Goal: Task Accomplishment & Management: Manage account settings

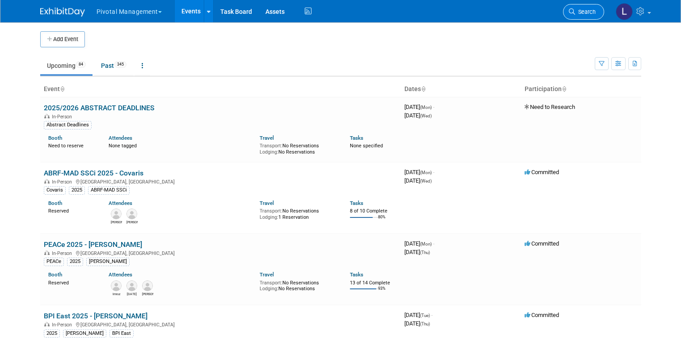
click at [587, 13] on span "Search" at bounding box center [585, 11] width 21 height 7
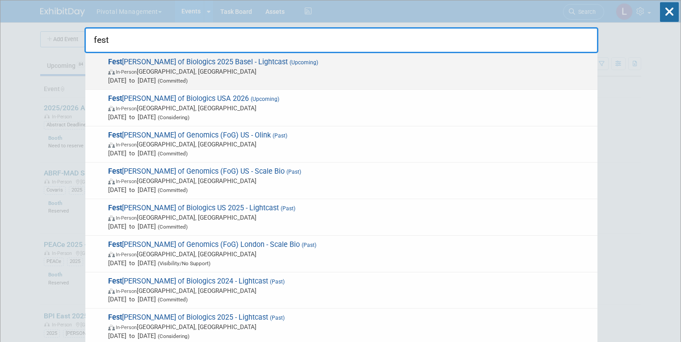
type input "fest"
click at [280, 77] on span "Sep 30, 2025 to Oct 2, 2025 (Committed)" at bounding box center [350, 80] width 485 height 9
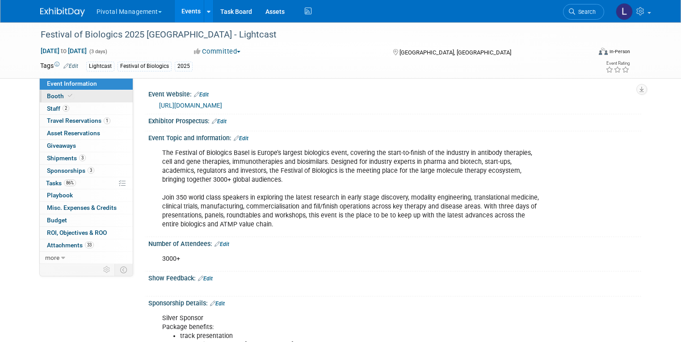
click at [53, 96] on span "Booth" at bounding box center [60, 95] width 27 height 7
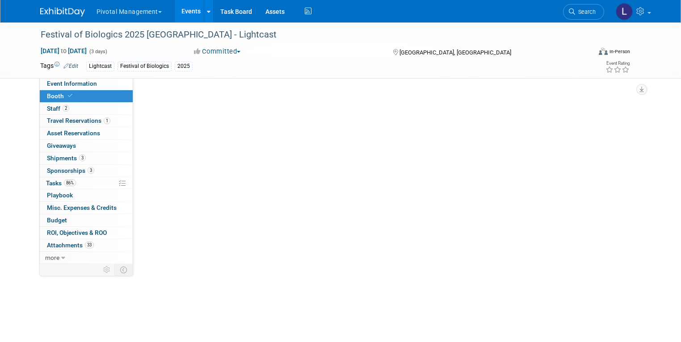
select select "Yes"
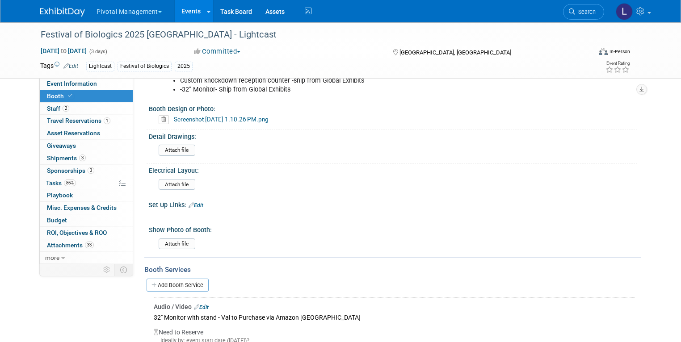
scroll to position [539, 0]
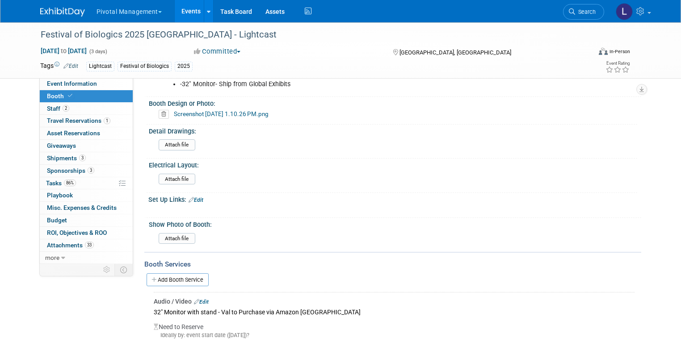
drag, startPoint x: 686, startPoint y: 20, endPoint x: 686, endPoint y: 84, distance: 63.9
click at [171, 174] on input "file" at bounding box center [133, 179] width 121 height 10
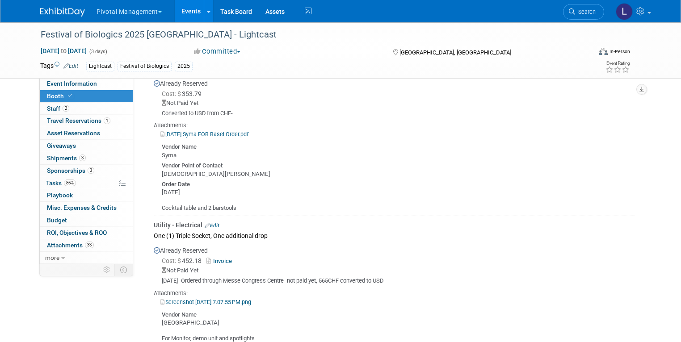
scroll to position [842, 0]
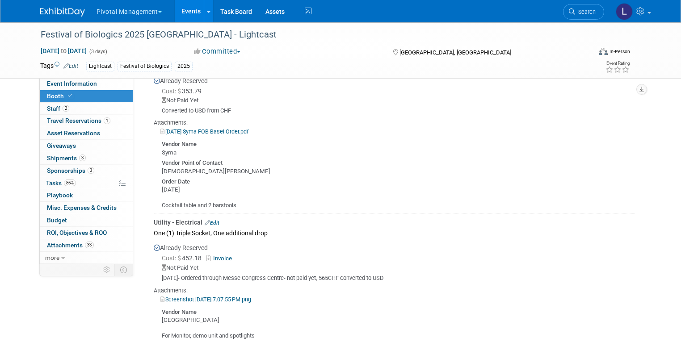
click at [237, 128] on link "2025-06-23 Syma FOB Basel Order.pdf" at bounding box center [204, 131] width 88 height 7
click at [54, 180] on span "Tasks 86%" at bounding box center [61, 183] width 30 height 7
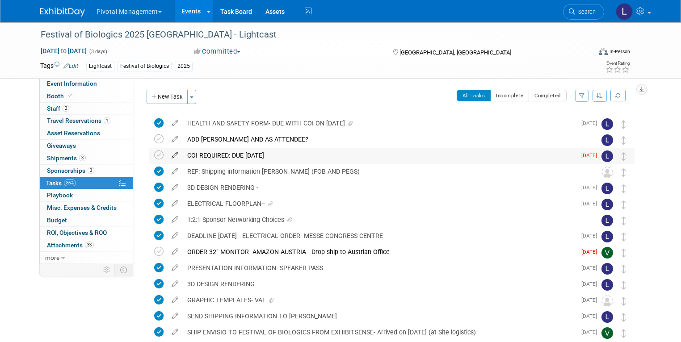
click at [167, 155] on icon at bounding box center [175, 153] width 16 height 11
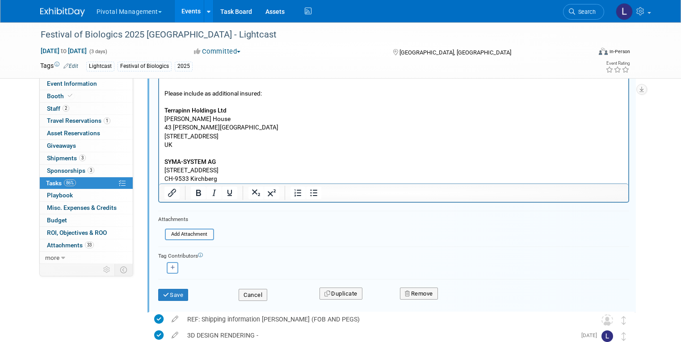
scroll to position [270, 0]
type input "COI REQUIRED: DUE SEPTEMBER 12- In Progress"
click at [191, 230] on input "file" at bounding box center [167, 233] width 91 height 10
click at [197, 237] on div "Add Attachment" at bounding box center [189, 233] width 49 height 12
click at [180, 232] on input "file" at bounding box center [167, 233] width 91 height 10
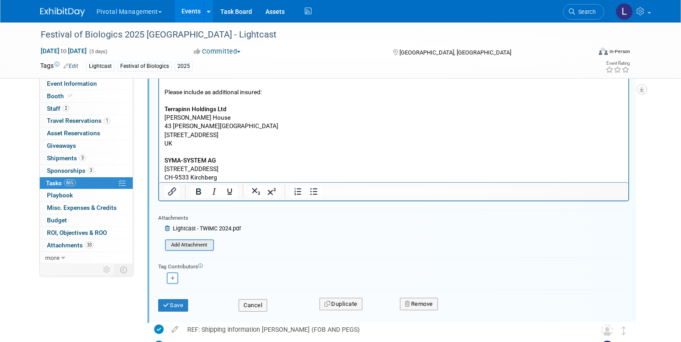
click at [188, 243] on input "file" at bounding box center [167, 245] width 91 height 10
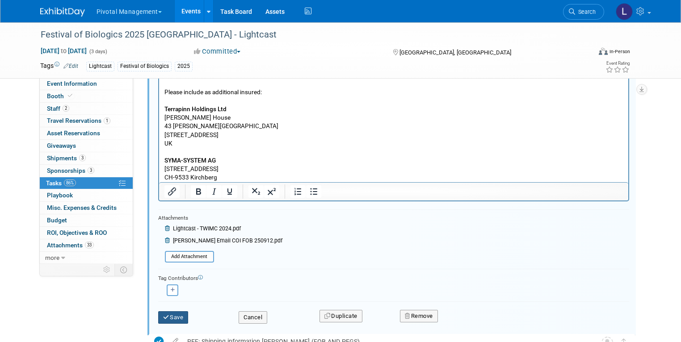
click at [172, 315] on button "Save" at bounding box center [173, 317] width 30 height 13
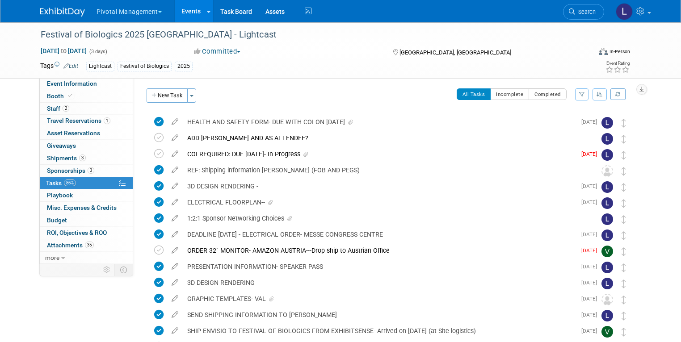
scroll to position [0, 0]
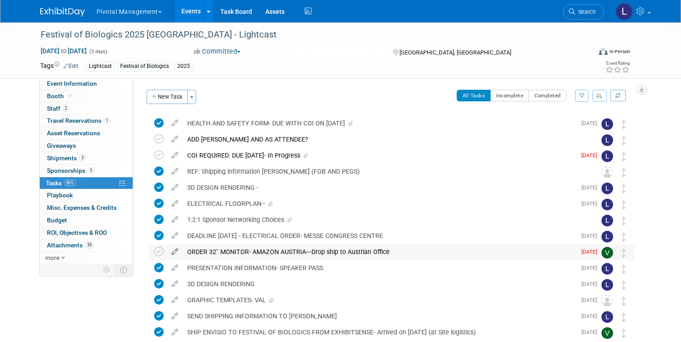
click at [169, 252] on icon at bounding box center [175, 249] width 16 height 11
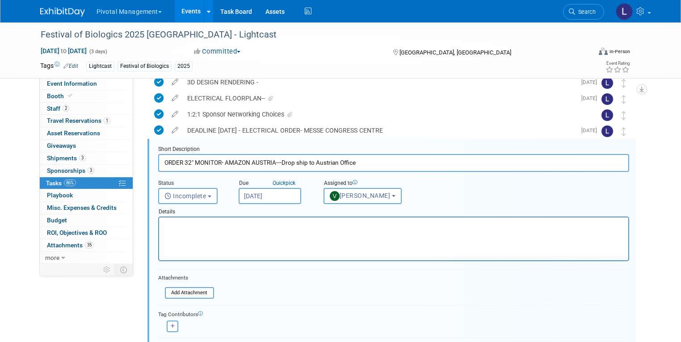
scroll to position [113, 0]
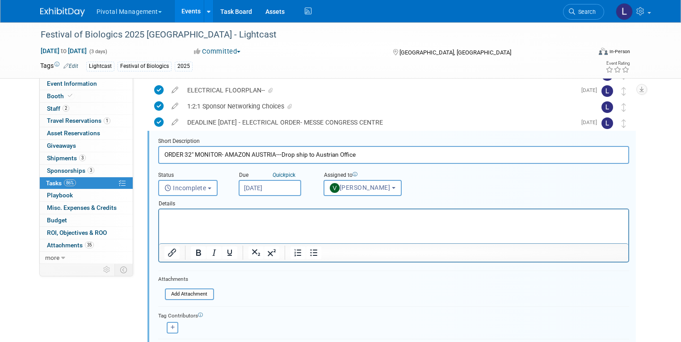
click at [247, 196] on div "Details" at bounding box center [393, 202] width 471 height 13
click at [251, 182] on input "Sep 2, 2025" at bounding box center [270, 188] width 63 height 16
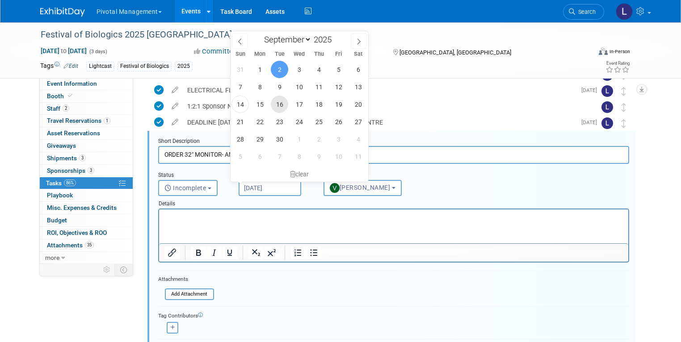
click at [283, 104] on span "16" at bounding box center [279, 104] width 17 height 17
type input "Sep 16, 2025"
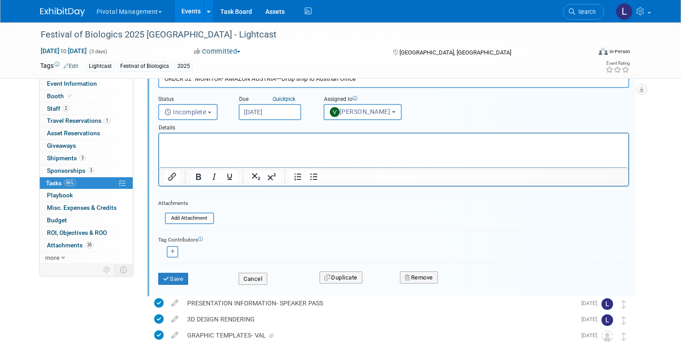
scroll to position [226, 0]
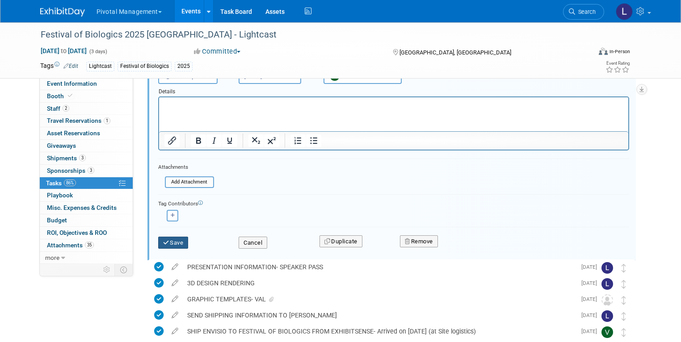
click at [173, 237] on button "Save" at bounding box center [173, 243] width 30 height 13
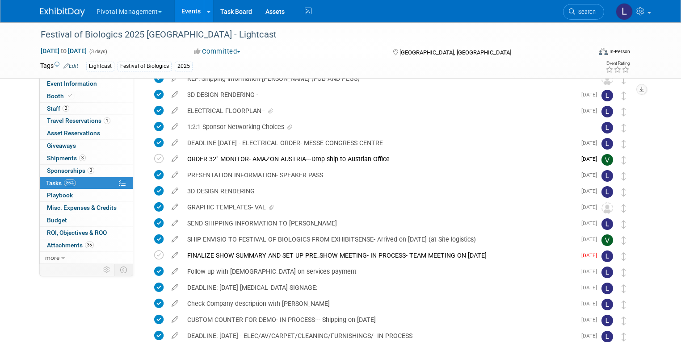
scroll to position [0, 0]
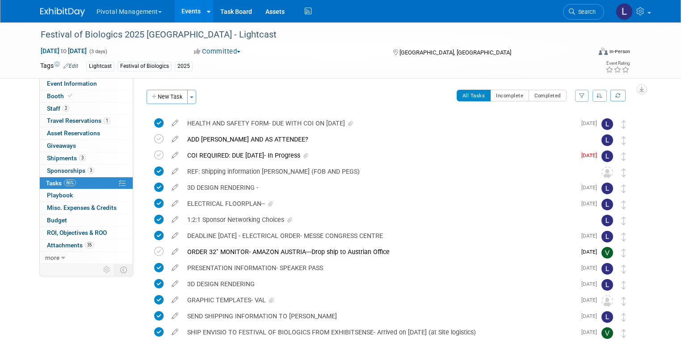
click at [590, 14] on span "Search" at bounding box center [585, 11] width 21 height 7
click at [0, 0] on div "Recently Viewed Events: Festival of Biologics 2025 Basel - Lightcast In-Person …" at bounding box center [0, 0] width 0 height 0
click at [591, 10] on span "Search" at bounding box center [585, 11] width 21 height 7
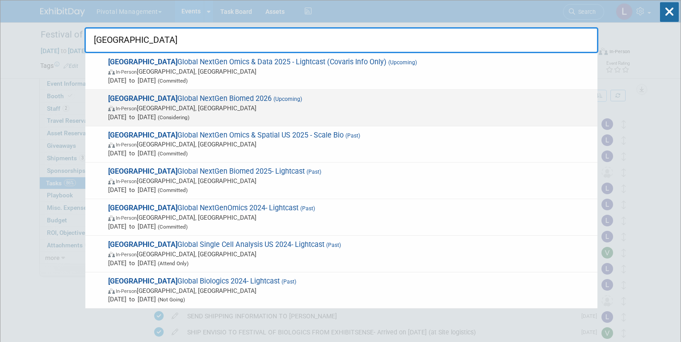
type input "OXFORD"
click at [197, 105] on span "In-Person England, United Kingdom" at bounding box center [350, 108] width 485 height 9
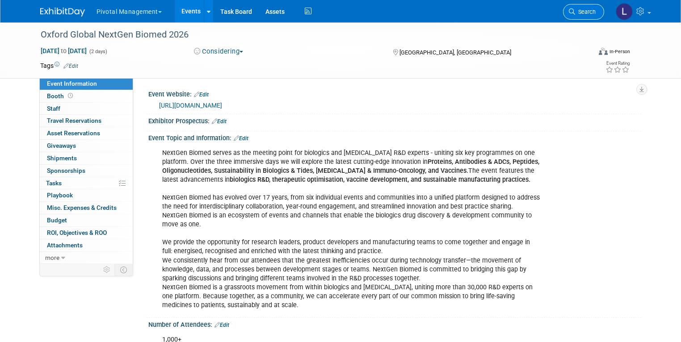
click at [595, 10] on span "Search" at bounding box center [585, 11] width 21 height 7
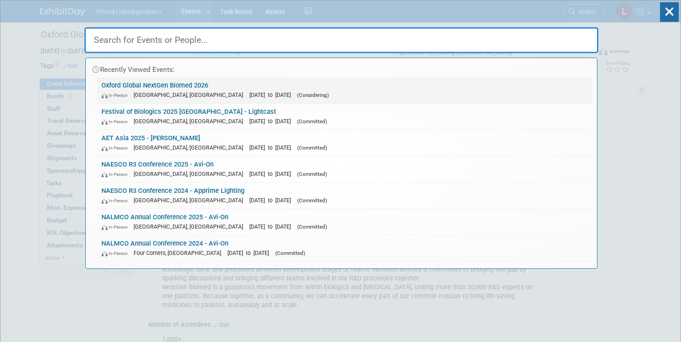
click at [202, 88] on link "Oxford Global NextGen Biomed 2026 In-Person England, United Kingdom Mar 24, 202…" at bounding box center [344, 90] width 495 height 26
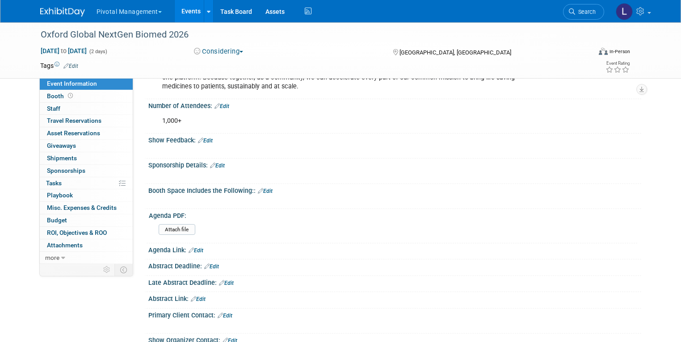
scroll to position [177, 0]
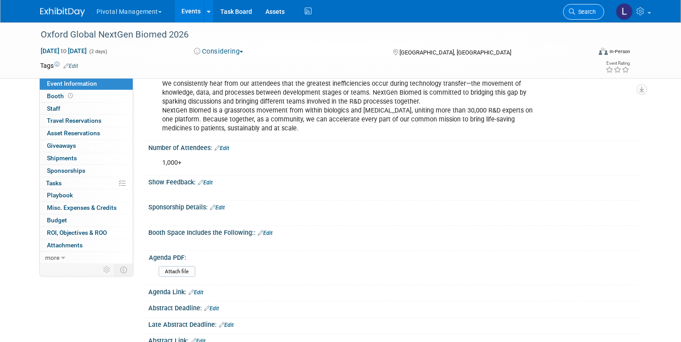
click at [587, 16] on link "Search" at bounding box center [583, 12] width 41 height 16
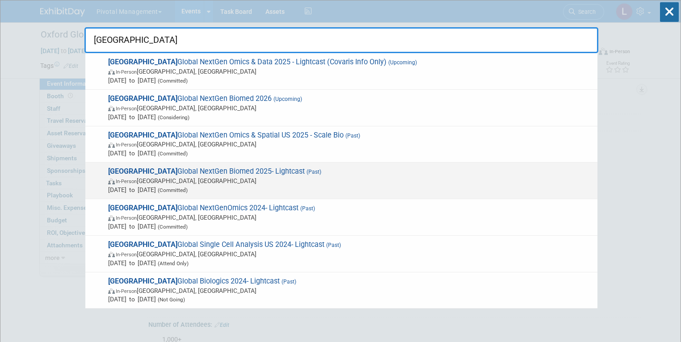
type input "[GEOGRAPHIC_DATA]"
click at [305, 169] on span "(Past)" at bounding box center [313, 172] width 17 height 6
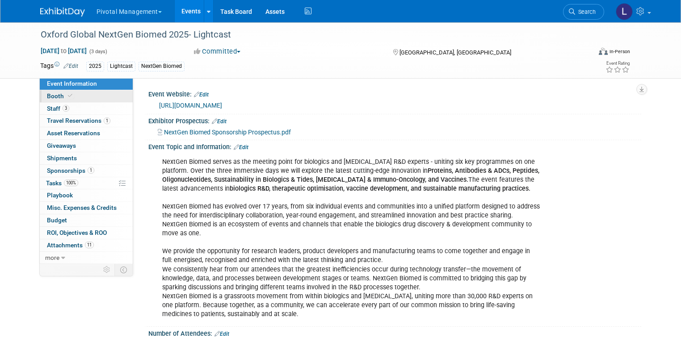
click at [68, 97] on icon at bounding box center [70, 95] width 4 height 5
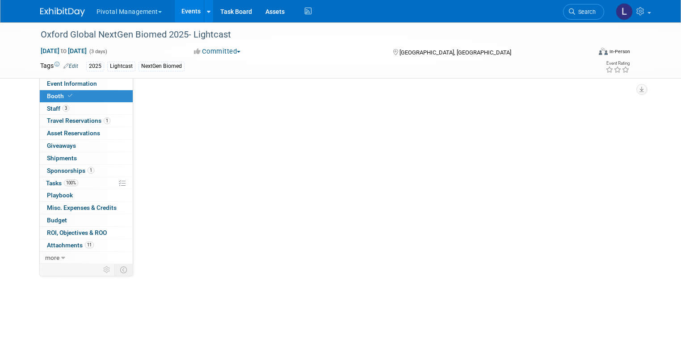
select select "Yes"
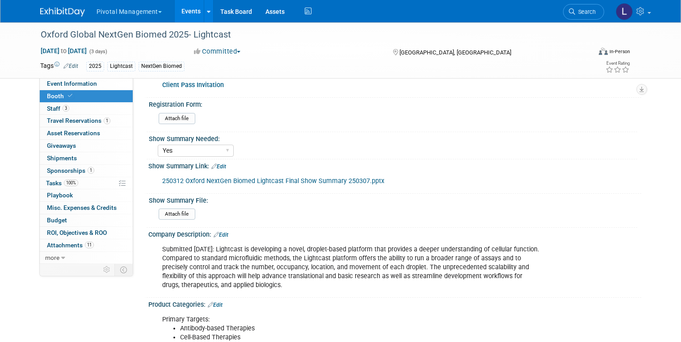
scroll to position [429, 0]
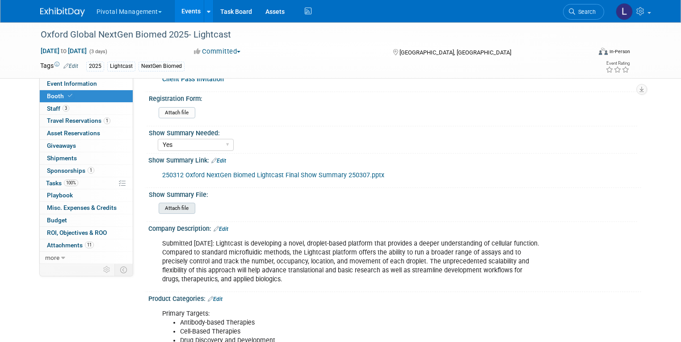
click at [177, 203] on input "file" at bounding box center [133, 208] width 121 height 10
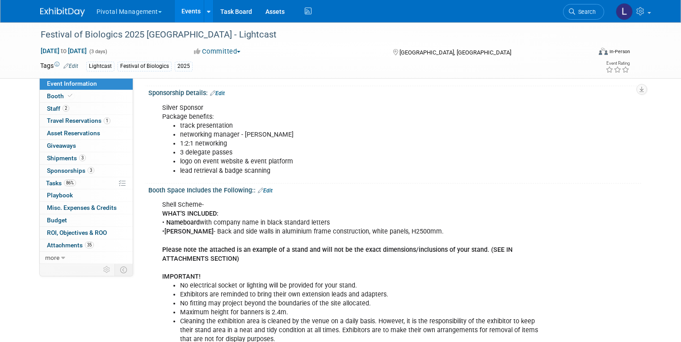
scroll to position [230, 0]
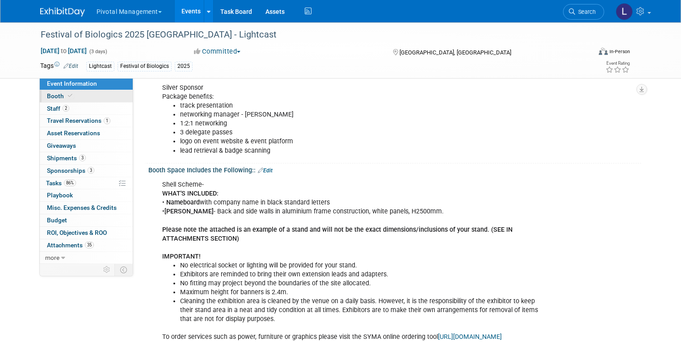
click at [68, 95] on icon at bounding box center [70, 95] width 4 height 5
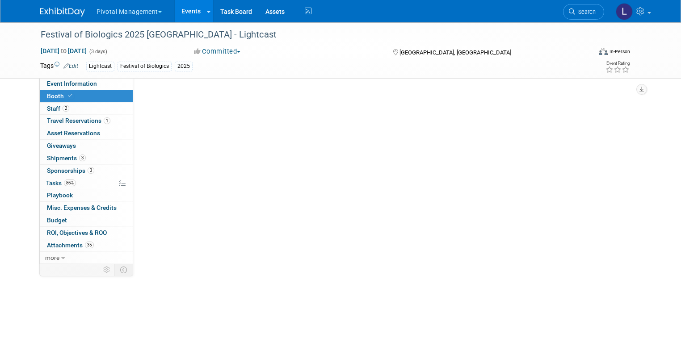
select select "Yes"
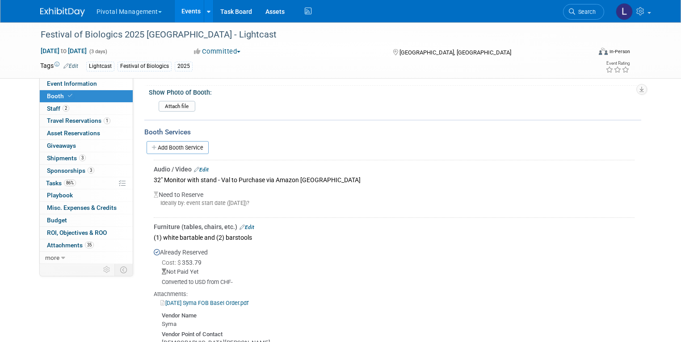
scroll to position [740, 0]
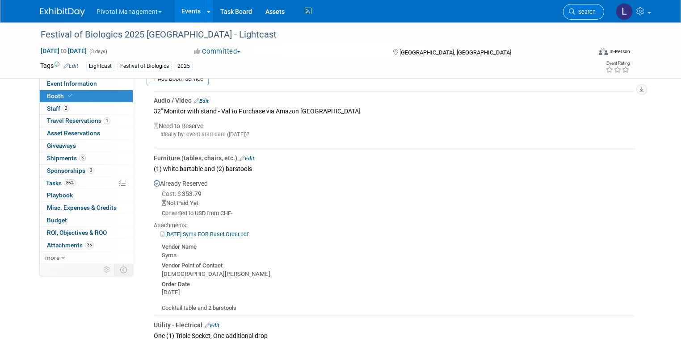
click at [595, 13] on span "Search" at bounding box center [585, 11] width 21 height 7
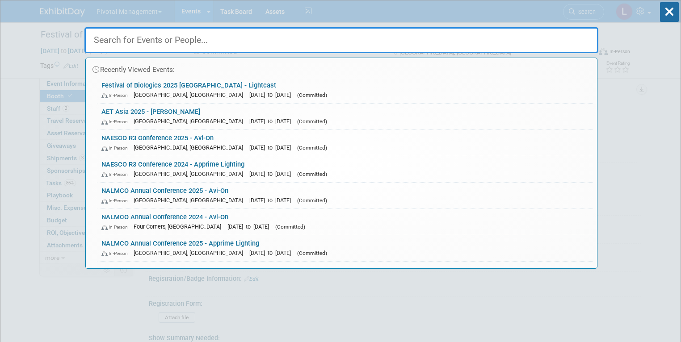
click at [198, 36] on input "text" at bounding box center [341, 40] width 514 height 26
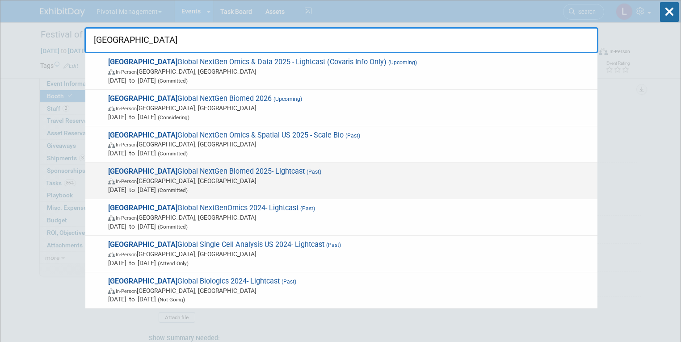
type input "Oxford"
click at [232, 175] on span "Oxford Global NextGen Biomed 2025- Lightcast (Past) In-Person England, United K…" at bounding box center [348, 180] width 487 height 27
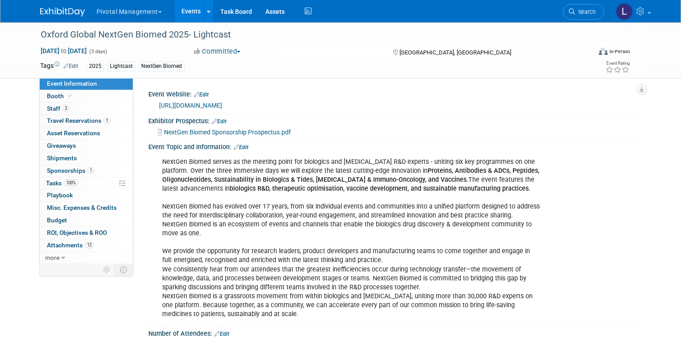
select select "Yes"
click at [56, 97] on span "Booth" at bounding box center [60, 95] width 27 height 7
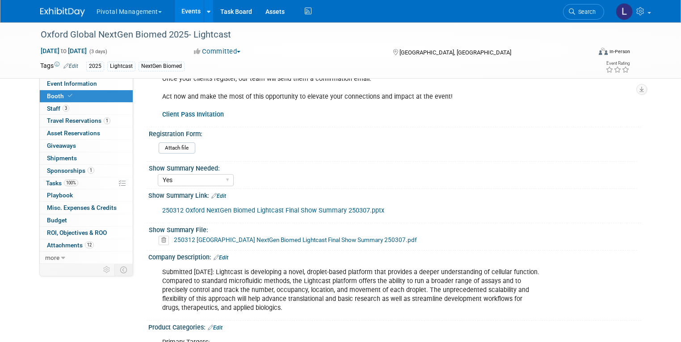
scroll to position [442, 0]
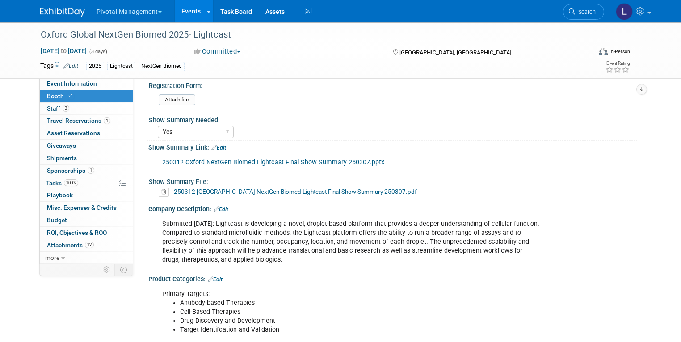
click at [594, 14] on span "Search" at bounding box center [585, 11] width 21 height 7
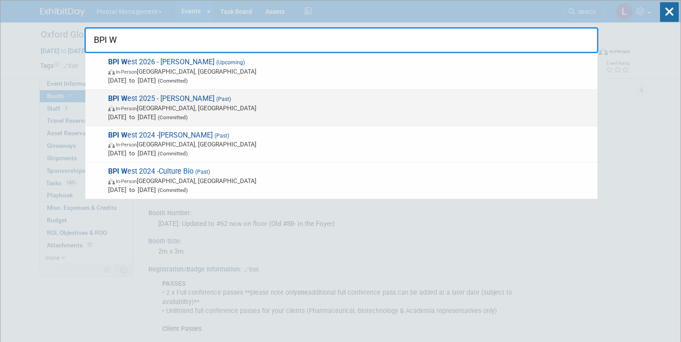
type input "BPI W"
click at [217, 105] on span "In-Person San Diego, CA" at bounding box center [350, 108] width 485 height 9
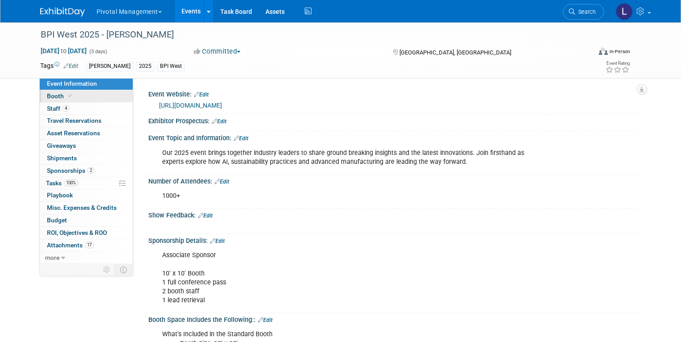
click at [66, 93] on link "Booth" at bounding box center [86, 96] width 93 height 12
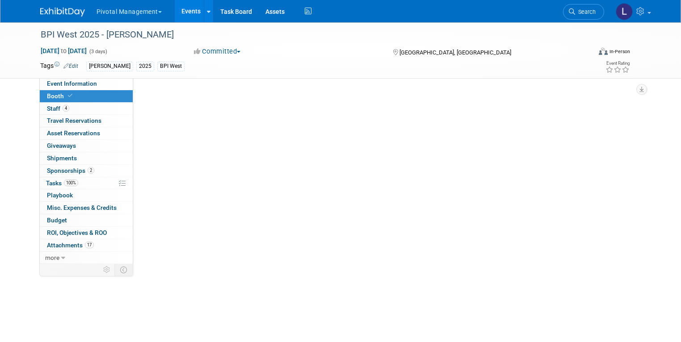
select select "Yes"
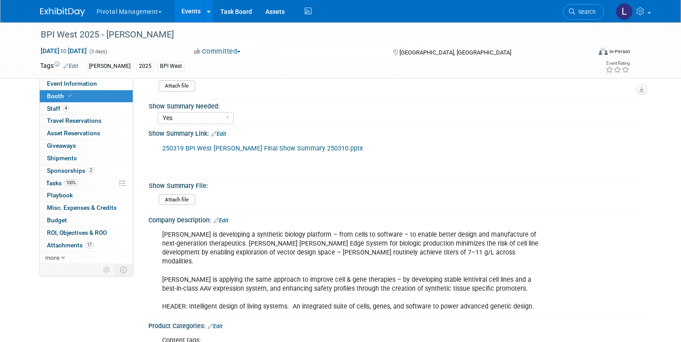
scroll to position [288, 0]
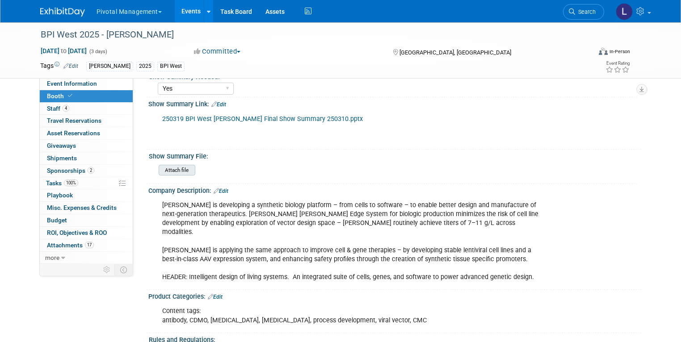
click at [160, 165] on div "Attach file" at bounding box center [177, 170] width 37 height 11
click at [175, 171] on input "file" at bounding box center [133, 170] width 121 height 10
